Goal: Find specific page/section: Find specific page/section

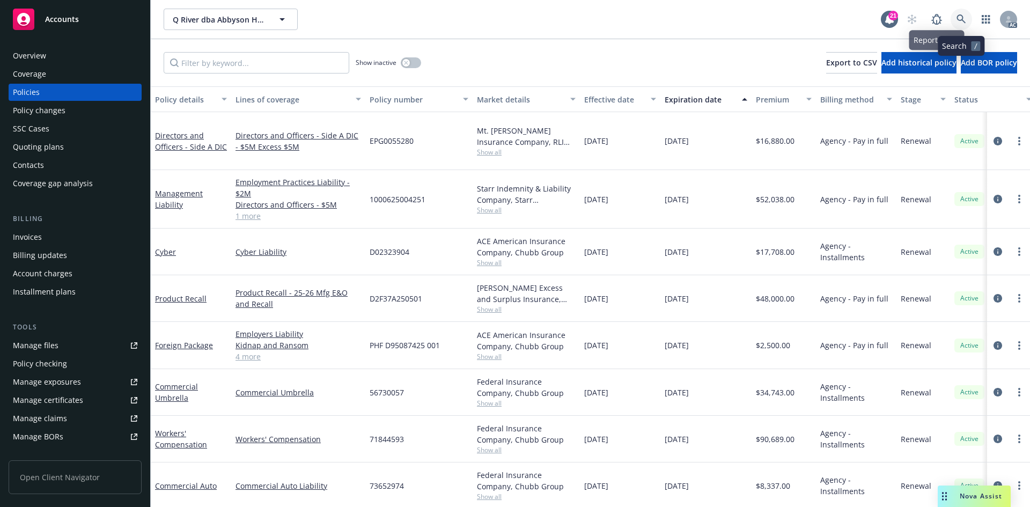
click at [951, 19] on link at bounding box center [961, 19] width 21 height 21
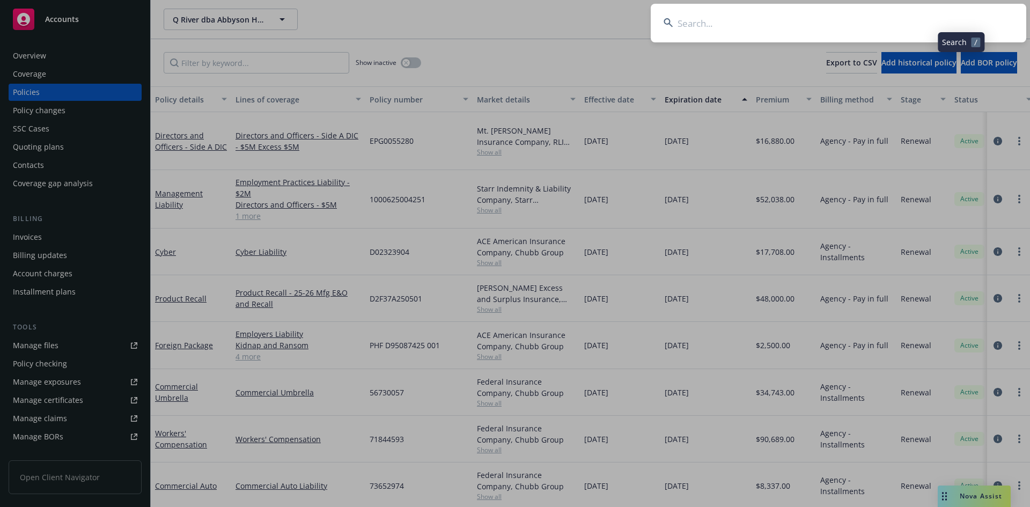
click at [847, 19] on input at bounding box center [839, 23] width 376 height 39
type input "0047722444"
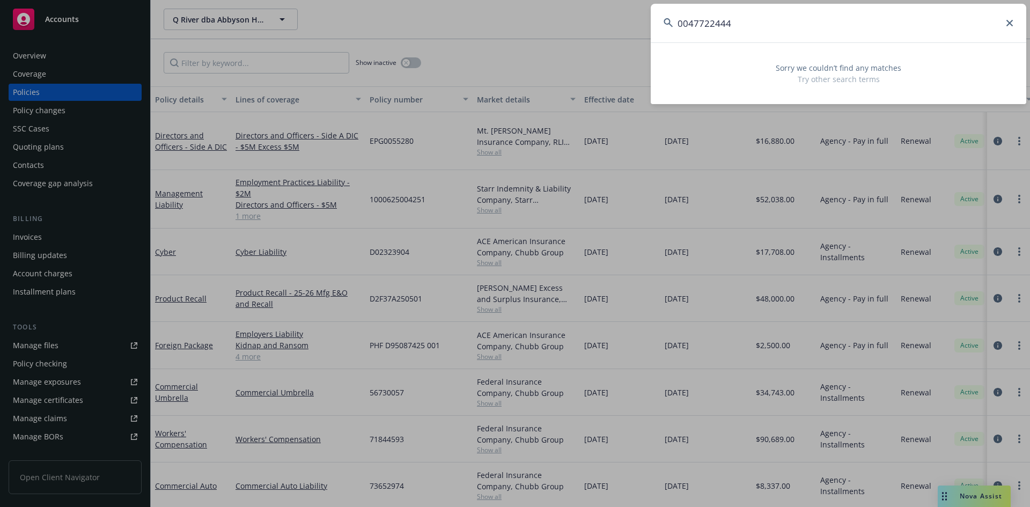
drag, startPoint x: 826, startPoint y: 24, endPoint x: 631, endPoint y: 25, distance: 194.2
click at [631, 25] on div "0047722444 Sorry we couldn’t find any matches Try other search terms" at bounding box center [515, 253] width 1030 height 507
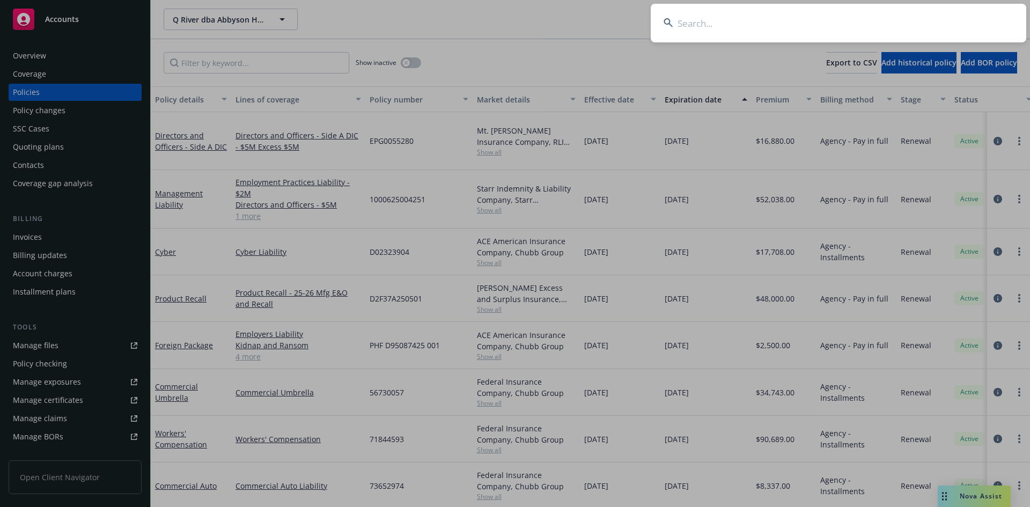
click at [717, 36] on input at bounding box center [839, 23] width 376 height 39
paste input "0017126494"
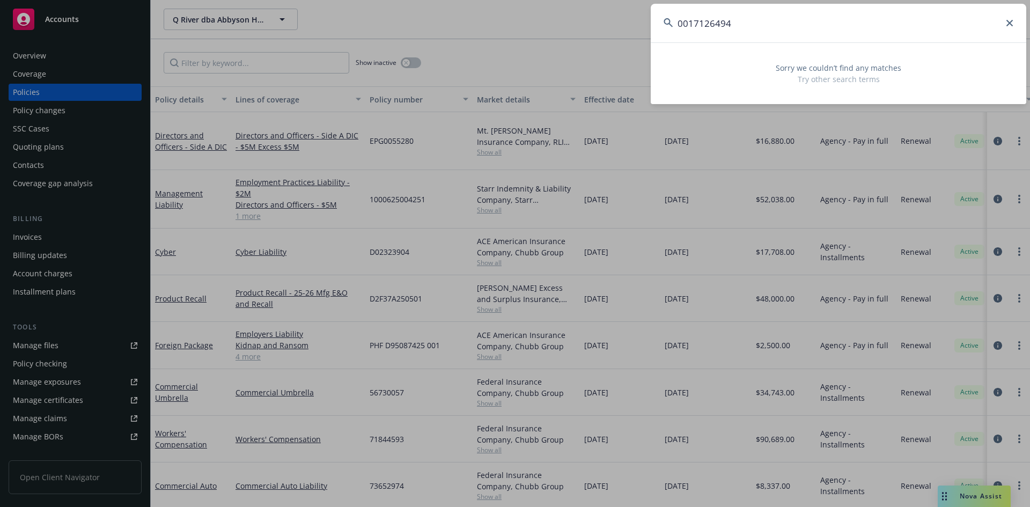
type input "0017126494"
click at [750, 29] on input "0017126494" at bounding box center [839, 23] width 376 height 39
click at [751, 29] on input "0017126494" at bounding box center [839, 23] width 376 height 39
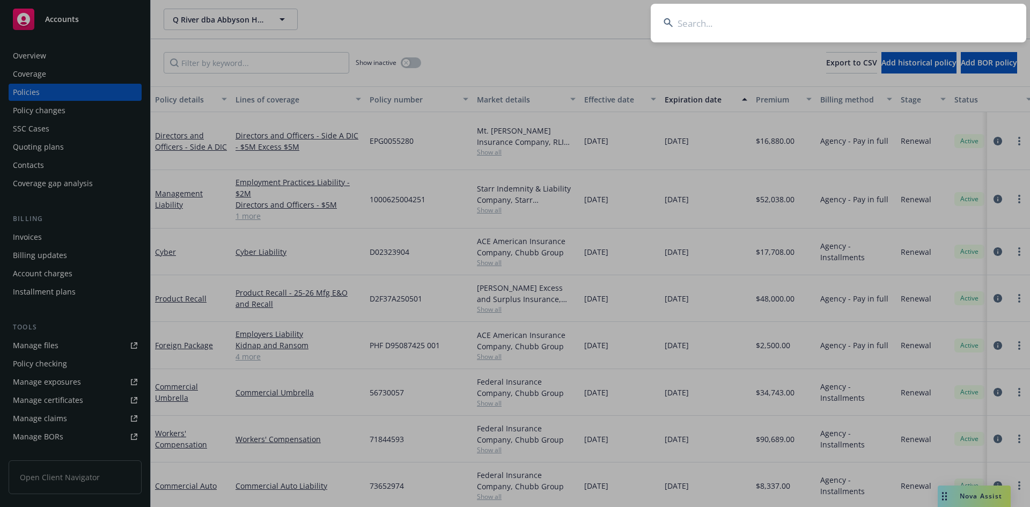
click at [716, 19] on input at bounding box center [839, 23] width 376 height 39
paste input "MCICET23294"
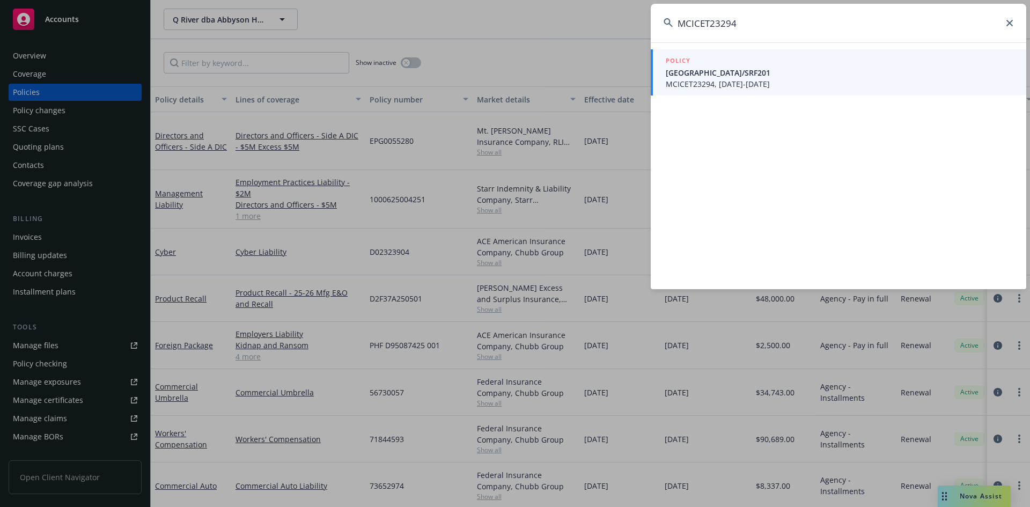
type input "MCICET23294"
click at [721, 78] on span "MCICET23294, [DATE]-[DATE]" at bounding box center [840, 83] width 348 height 11
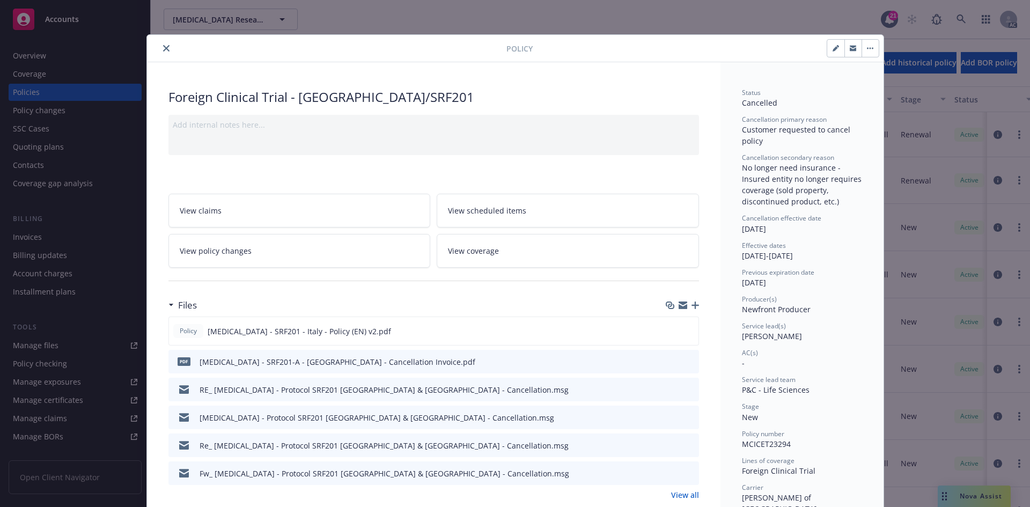
click at [163, 49] on icon "close" at bounding box center [166, 48] width 6 height 6
